Goal: Navigation & Orientation: Go to known website

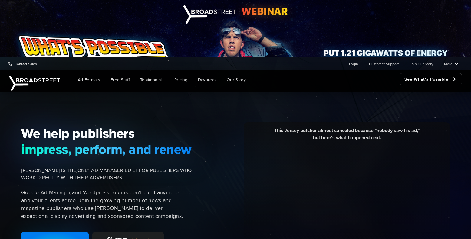
scroll to position [177, 0]
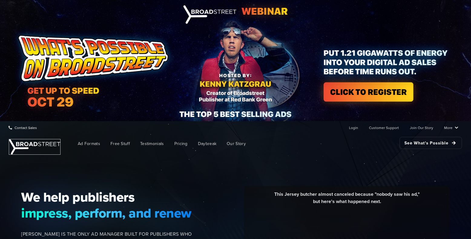
click at [44, 147] on img at bounding box center [34, 146] width 51 height 15
click at [355, 127] on link "Login" at bounding box center [353, 128] width 9 height 12
